Goal: Information Seeking & Learning: Learn about a topic

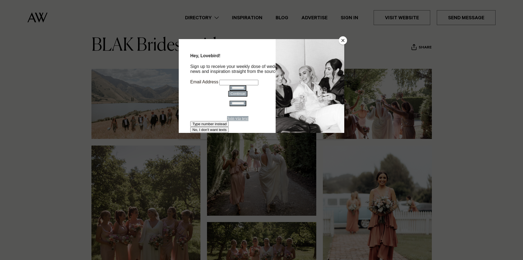
scroll to position [82, 0]
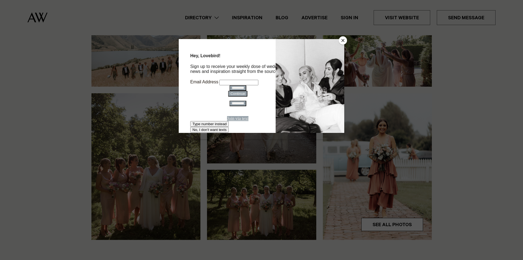
click at [341, 40] on button "Close" at bounding box center [343, 40] width 8 height 8
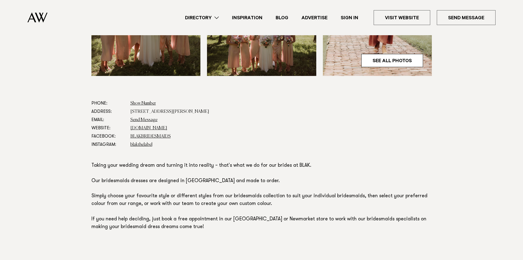
scroll to position [247, 0]
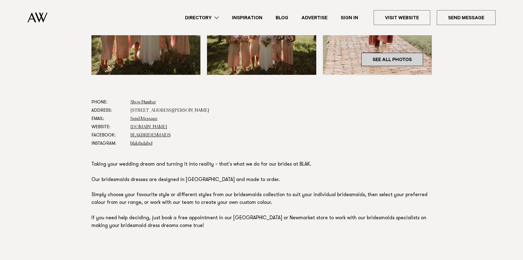
click at [387, 58] on link "See All Photos" at bounding box center [393, 59] width 62 height 13
